Goal: Transaction & Acquisition: Purchase product/service

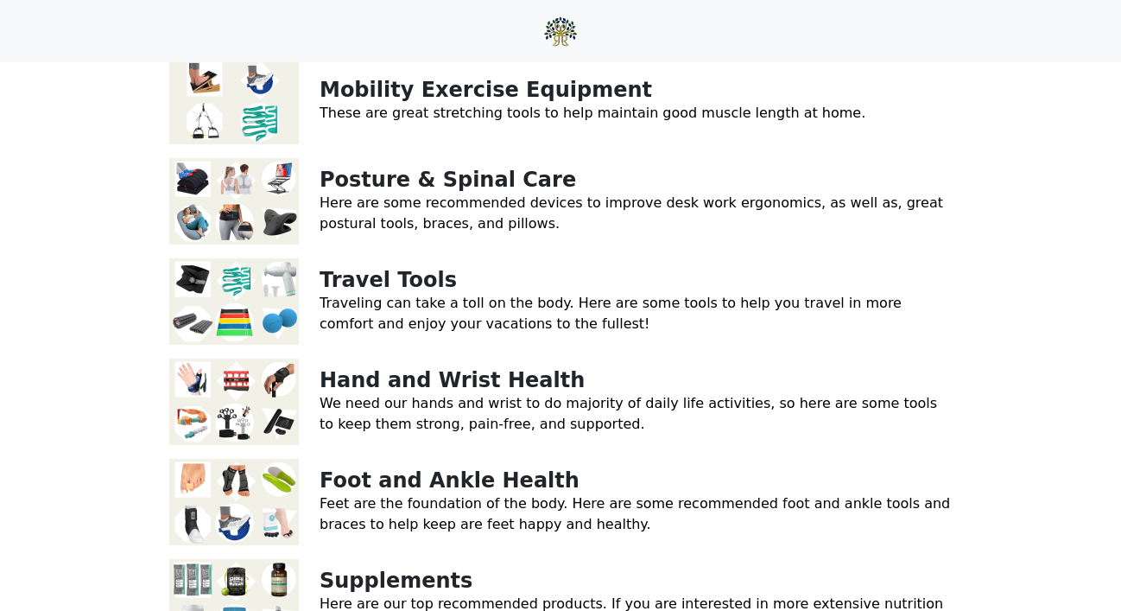
scroll to position [301, 0]
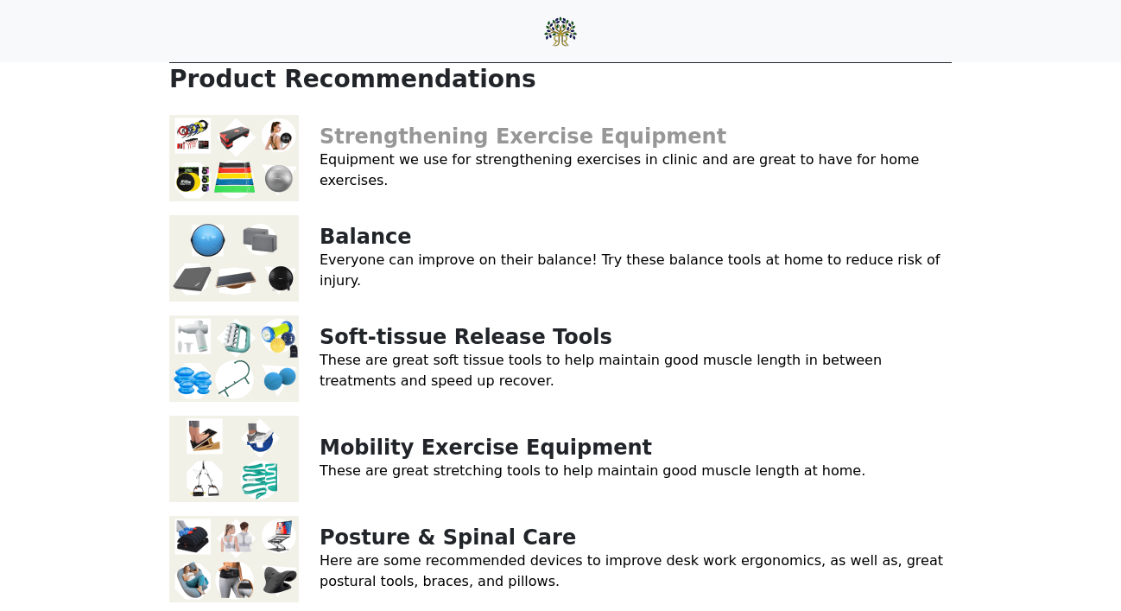
click at [384, 124] on link "Strengthening Exercise Equipment" at bounding box center [523, 136] width 407 height 24
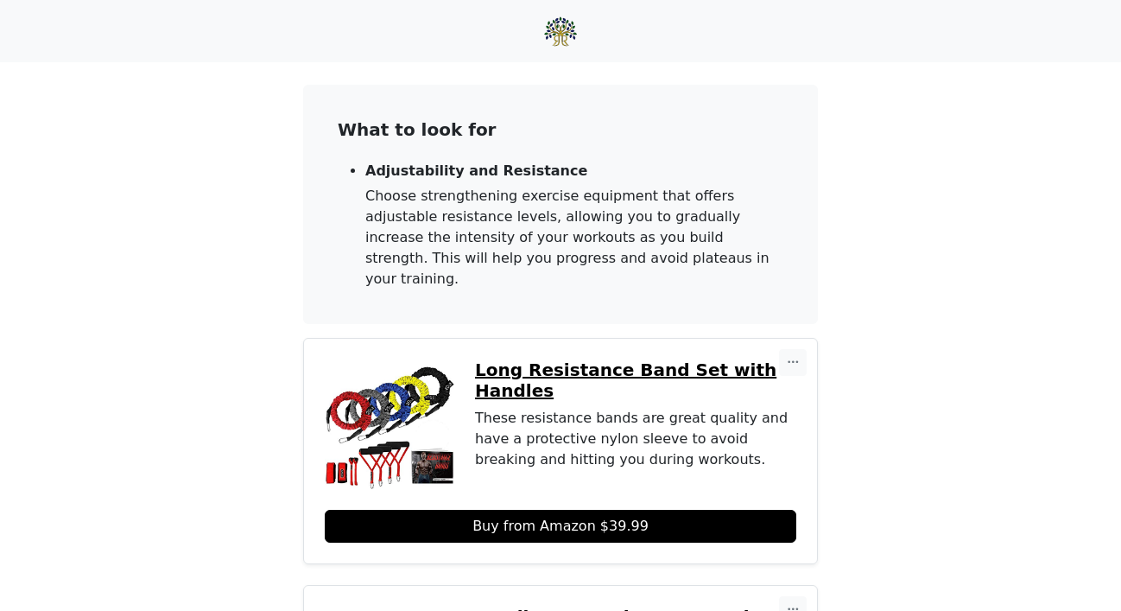
scroll to position [280, 0]
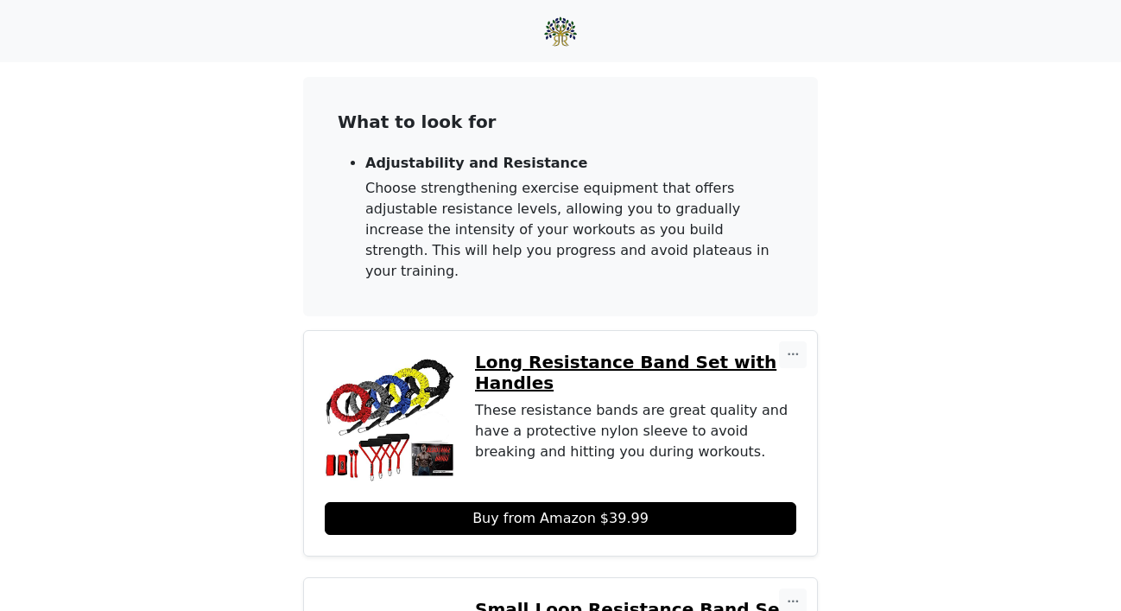
click at [517, 352] on p "Long Resistance Band Set with Handles" at bounding box center [635, 372] width 321 height 41
